Goal: Information Seeking & Learning: Find specific page/section

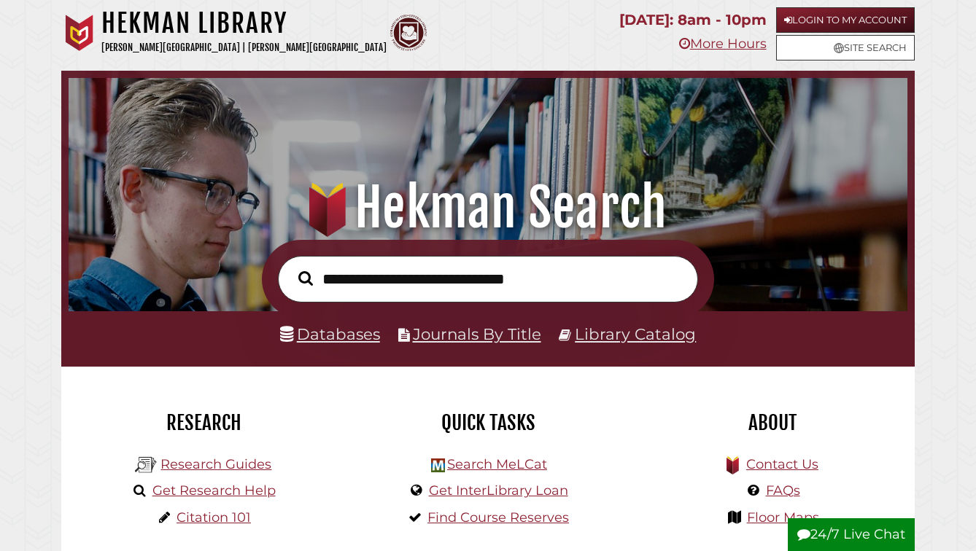
scroll to position [277, 832]
click at [346, 341] on link "Databases" at bounding box center [330, 334] width 100 height 19
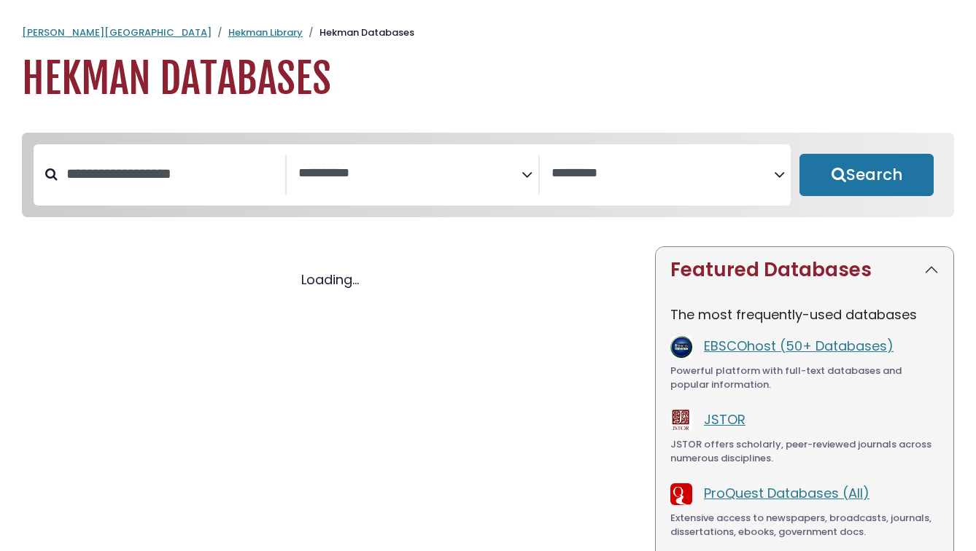
select select "Database Subject Filter"
select select "Database Vendors Filter"
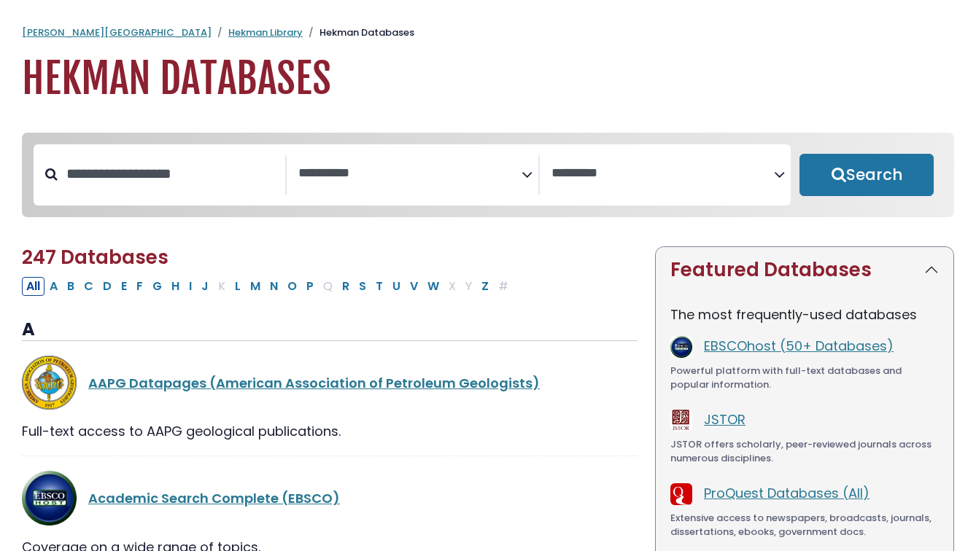
select select "Database Subject Filter"
select select "Database Vendors Filter"
click at [318, 296] on button "P" at bounding box center [310, 286] width 16 height 19
select select "Database Subject Filter"
select select "Database Vendors Filter"
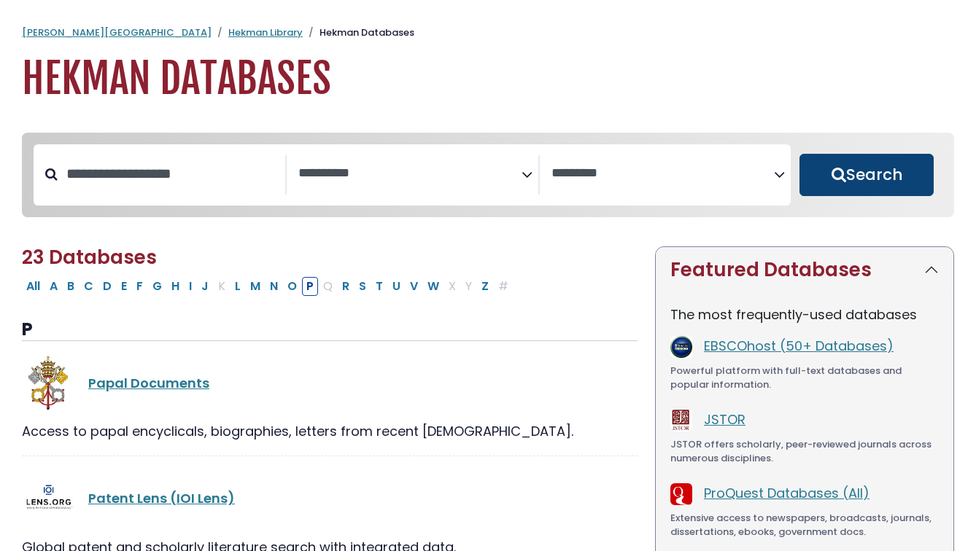
click at [840, 196] on button "Search" at bounding box center [866, 175] width 134 height 42
select select "Database Subject Filter"
select select "Database Vendors Filter"
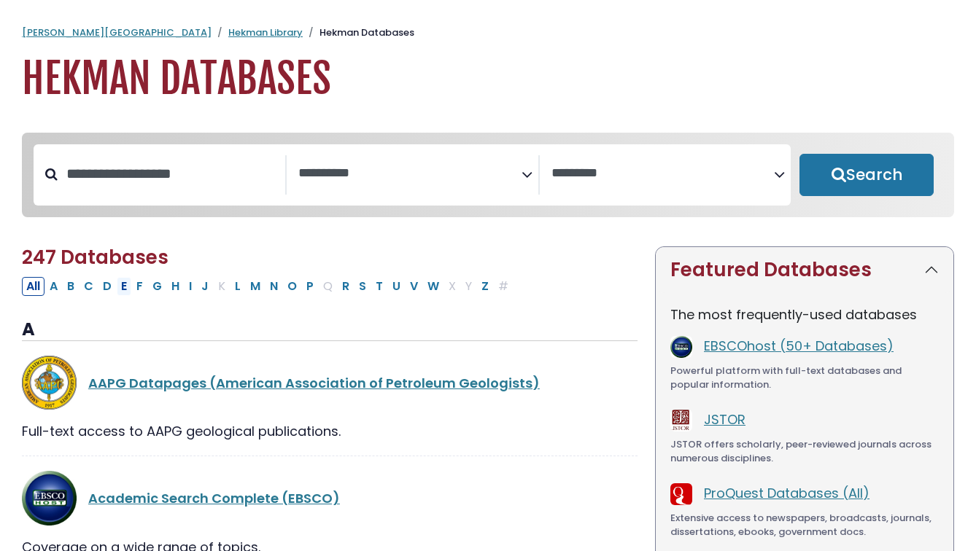
click at [131, 296] on button "E" at bounding box center [124, 286] width 15 height 19
select select "Database Subject Filter"
select select "Database Vendors Filter"
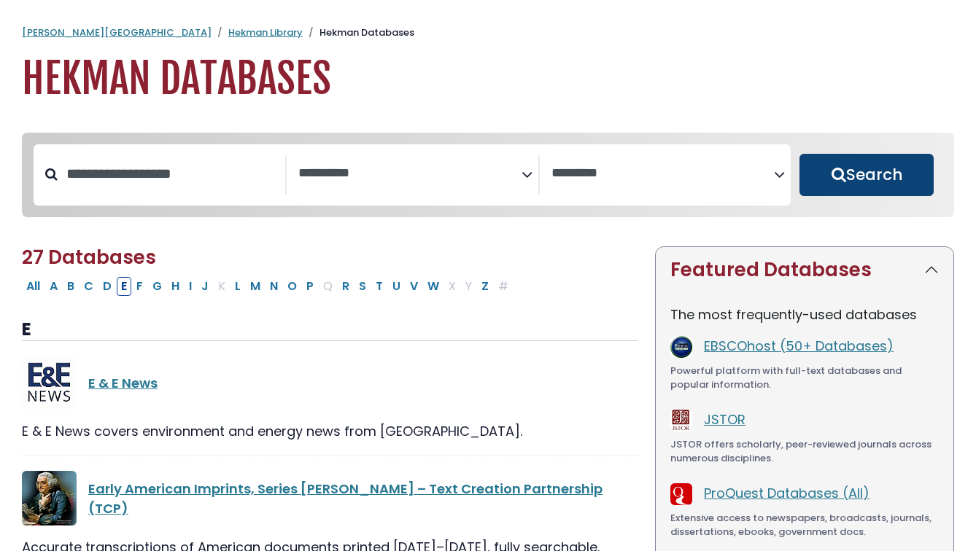
click at [819, 196] on button "Search" at bounding box center [866, 175] width 134 height 42
select select "Database Subject Filter"
select select "Database Vendors Filter"
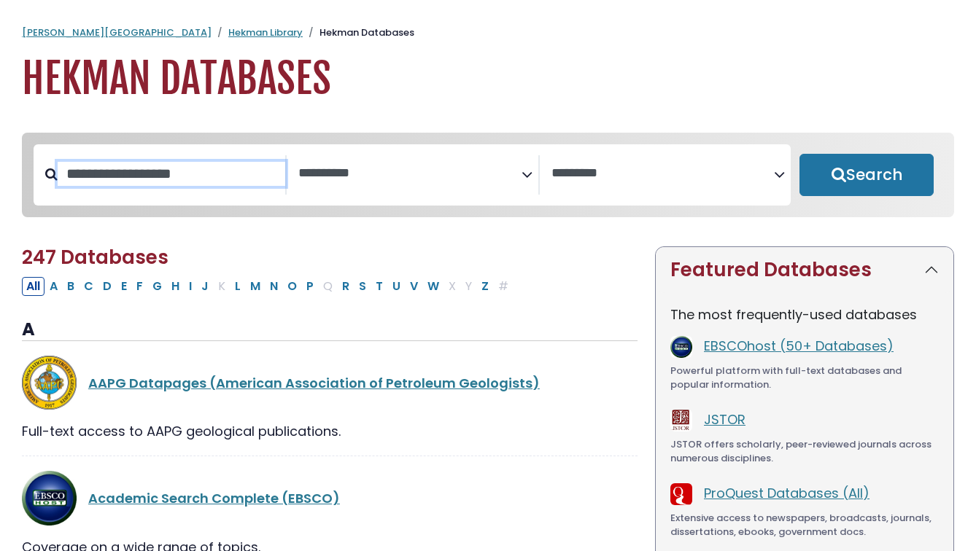
click at [224, 186] on input "Search database by title or keyword" at bounding box center [172, 174] width 228 height 24
type input "**********"
click at [799, 154] on button "Search" at bounding box center [866, 175] width 134 height 42
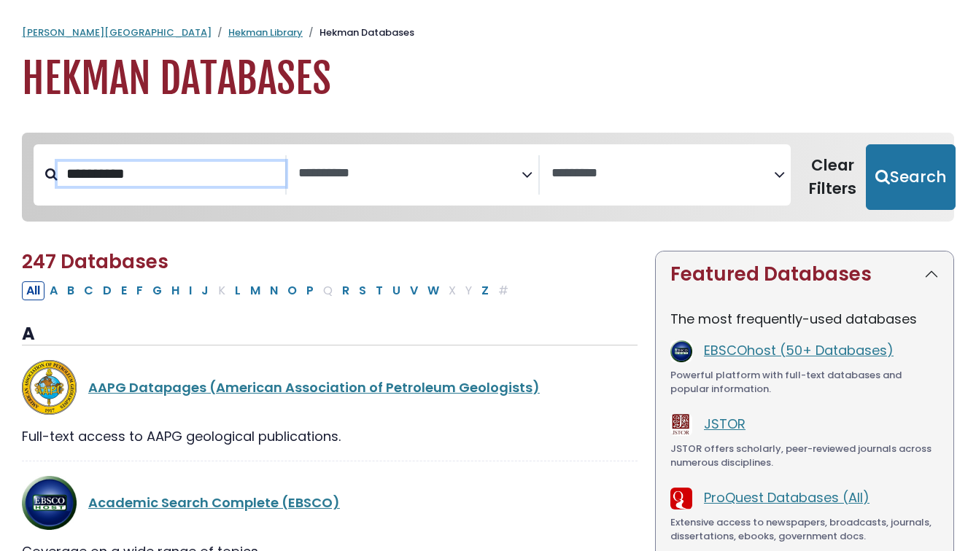
select select "Database Subject Filter"
select select "Database Vendors Filter"
